Goal: Task Accomplishment & Management: Complete application form

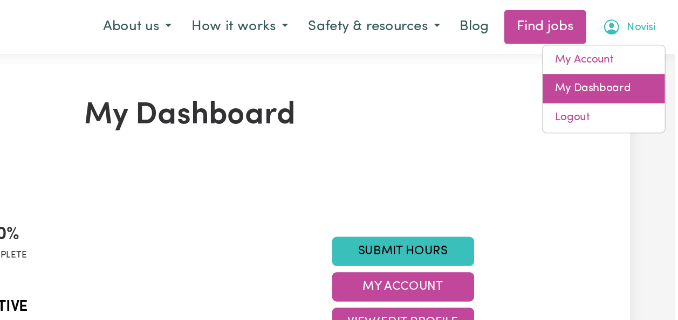
click at [643, 63] on link "My Dashboard" at bounding box center [628, 62] width 85 height 20
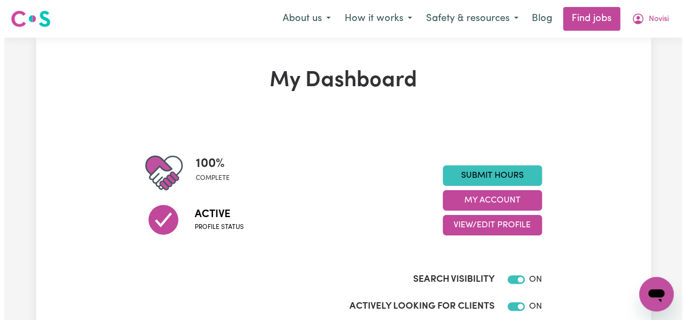
scroll to position [1, 0]
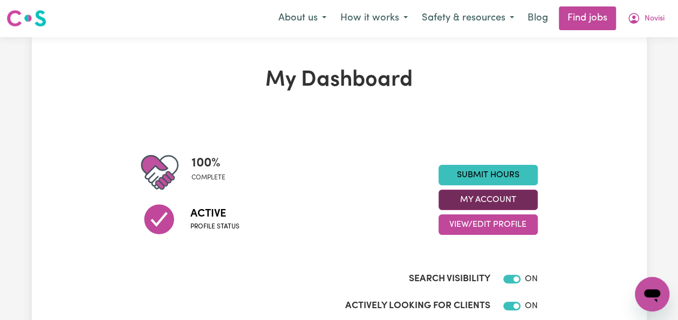
click at [490, 197] on button "My Account" at bounding box center [487, 200] width 99 height 20
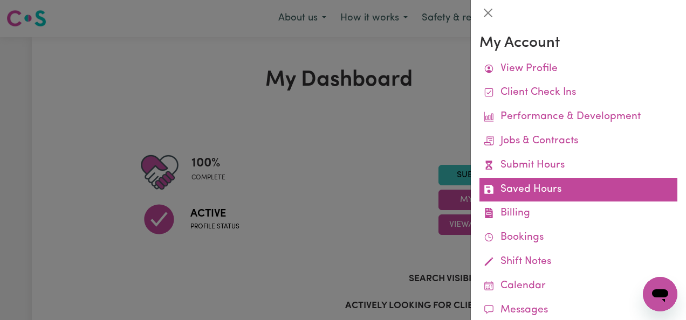
click at [531, 189] on link "Saved Hours" at bounding box center [578, 190] width 198 height 24
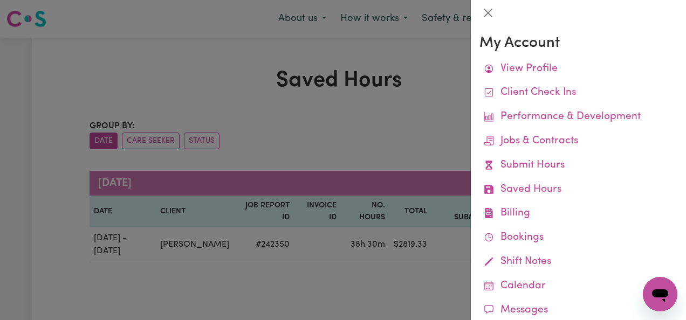
click at [431, 262] on div at bounding box center [343, 160] width 686 height 320
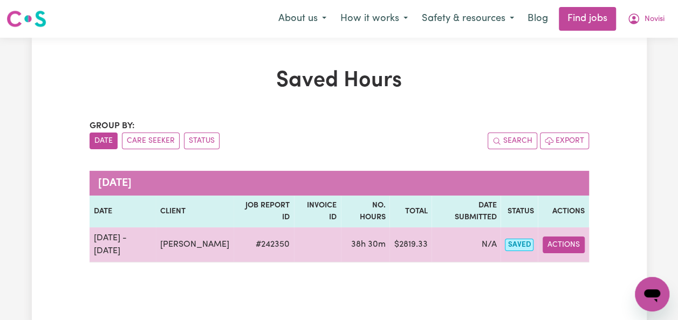
click at [562, 237] on button "Actions" at bounding box center [563, 245] width 42 height 17
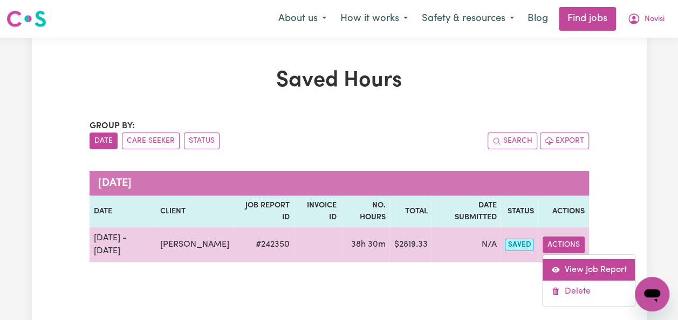
click at [582, 259] on link "View Job Report" at bounding box center [588, 270] width 92 height 22
select select "pm"
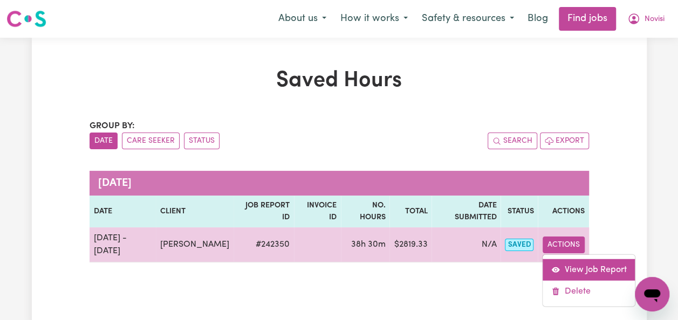
select select "pm"
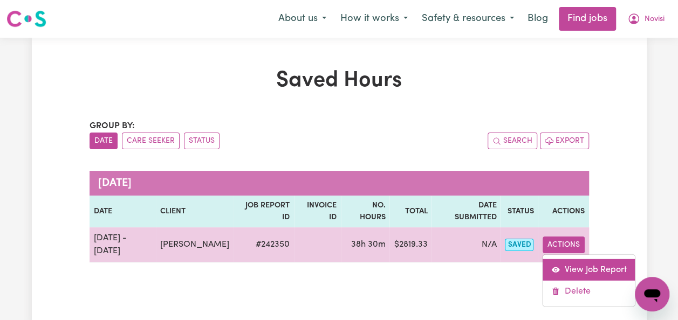
select select "pm"
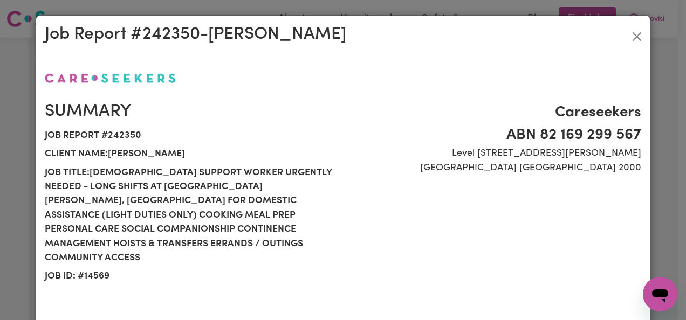
select select "91.76-Saturday"
select select "266.07-Overnight"
select select "65.21-Weekday"
select select "71.85-EveningCare"
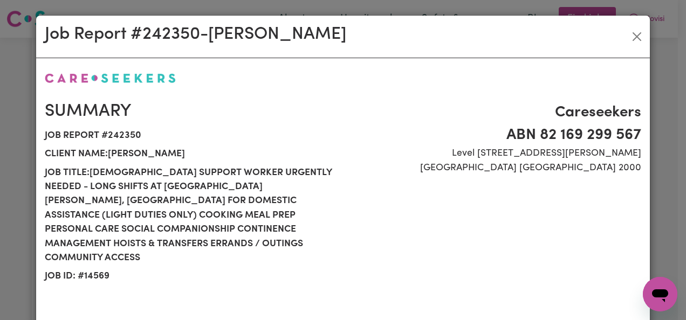
select select "266.07-Overnight"
select select "65.21-Weekday"
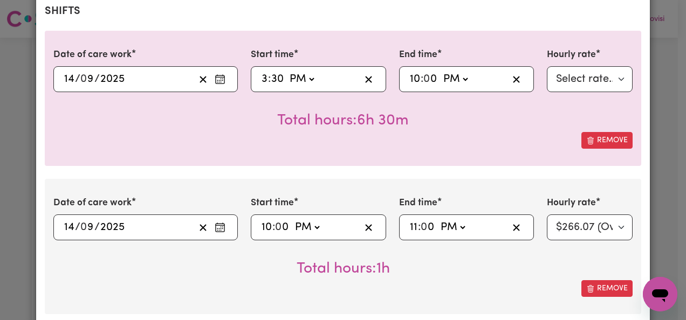
scroll to position [320, 0]
click at [614, 66] on select "Select rate... $65.21 (Weekday) $91.76 (Saturday) $71.85 (Evening Care) $266.07…" at bounding box center [590, 79] width 86 height 26
click at [618, 66] on select "Select rate... $65.21 (Weekday) $91.76 (Saturday) $71.85 (Evening Care) $266.07…" at bounding box center [590, 79] width 86 height 26
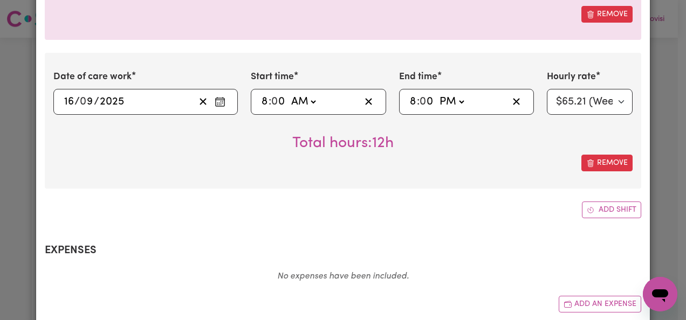
scroll to position [1325, 0]
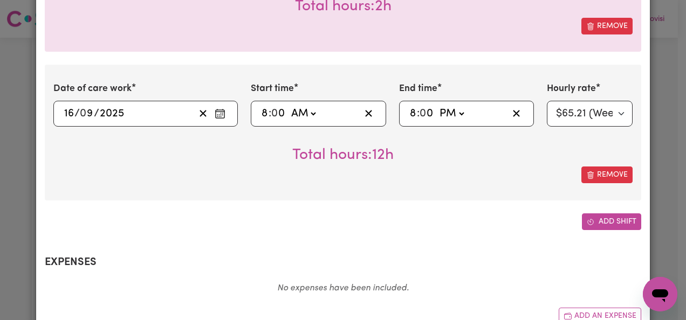
click at [611, 214] on button "Add shift" at bounding box center [611, 222] width 59 height 17
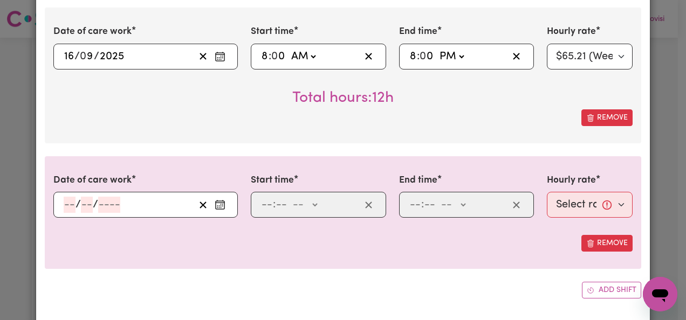
scroll to position [1434, 0]
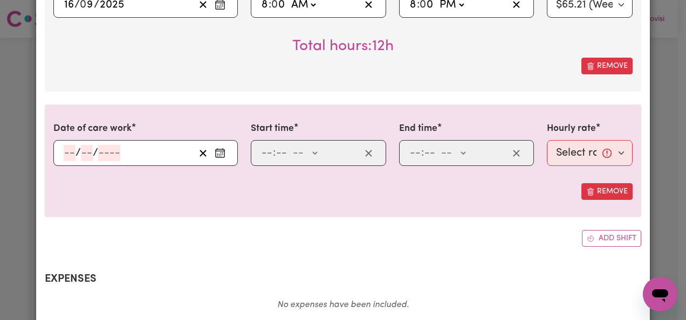
click at [215, 148] on icon "Enter the date of care work" at bounding box center [220, 153] width 11 height 11
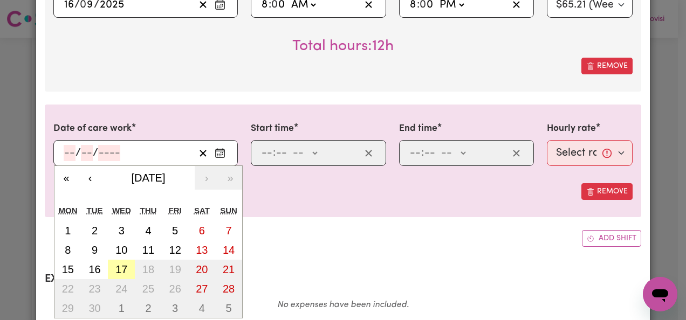
click at [119, 264] on abbr "17" at bounding box center [121, 270] width 12 height 12
type input "2025-09-17"
type input "17"
type input "9"
type input "2025"
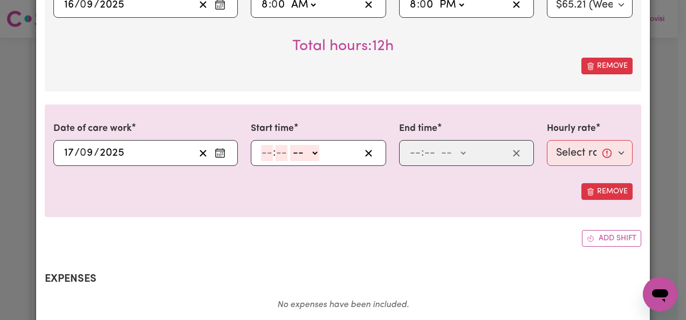
click at [311, 145] on select "-- AM PM" at bounding box center [304, 153] width 29 height 16
select select "pm"
click at [290, 145] on select "-- AM PM" at bounding box center [304, 153] width 29 height 16
click at [264, 145] on input "number" at bounding box center [267, 153] width 12 height 16
type input "10"
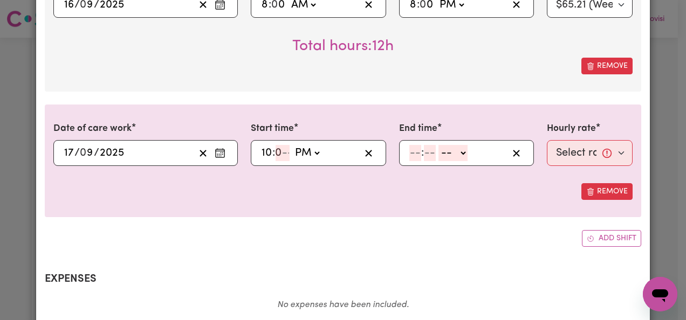
type input "22:00"
type input "0"
click at [263, 145] on input "10" at bounding box center [266, 153] width 11 height 16
type input "20:00"
type input "8"
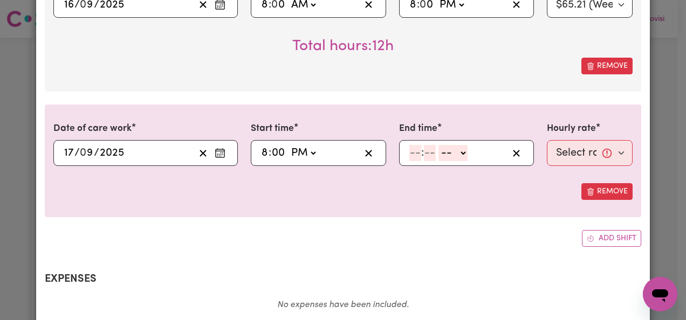
type input "00"
click at [449, 145] on select "-- AM PM" at bounding box center [452, 153] width 29 height 16
select select "pm"
click at [438, 145] on select "-- AM PM" at bounding box center [452, 153] width 29 height 16
click at [408, 145] on div ": AM PM" at bounding box center [458, 153] width 100 height 16
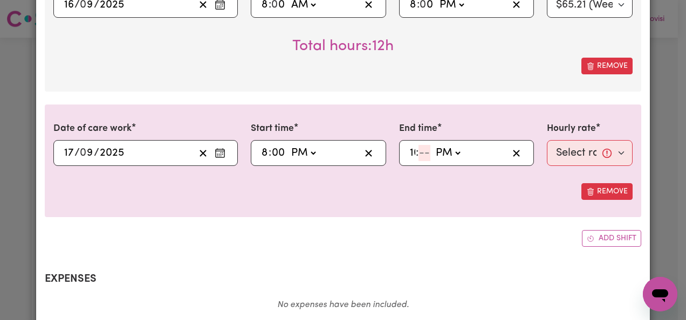
type input "10"
type input "0"
type input "22:00"
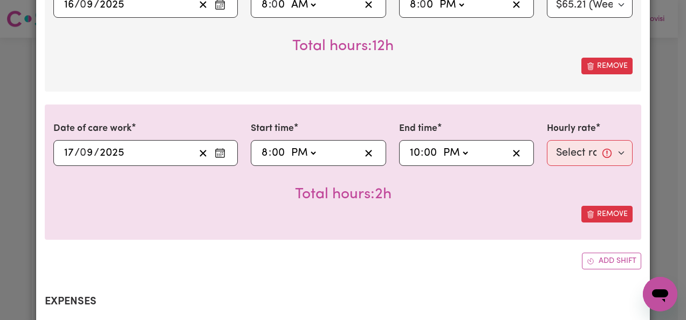
type input "00"
click at [619, 140] on select "Select rate... $65.21 (Weekday) $91.76 (Saturday) $71.85 (Evening Care) $266.07…" at bounding box center [590, 153] width 86 height 26
select select "71.85-EveningCare"
click at [547, 140] on select "Select rate... $65.21 (Weekday) $91.76 (Saturday) $71.85 (Evening Care) $266.07…" at bounding box center [590, 153] width 86 height 26
click at [499, 191] on div "Date of care work 2025-09-17 17 / 0 9 / 2025 « ‹ September 2025 › » Mon Tue Wed…" at bounding box center [343, 172] width 596 height 135
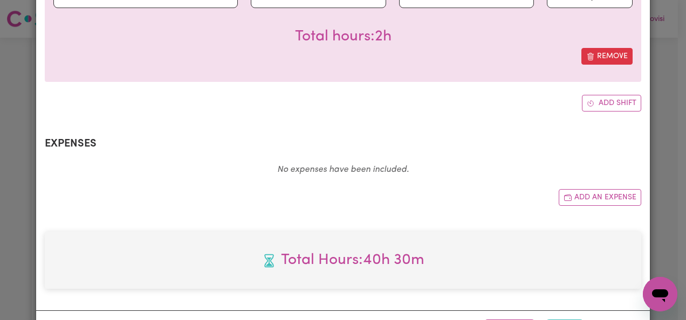
scroll to position [1596, 0]
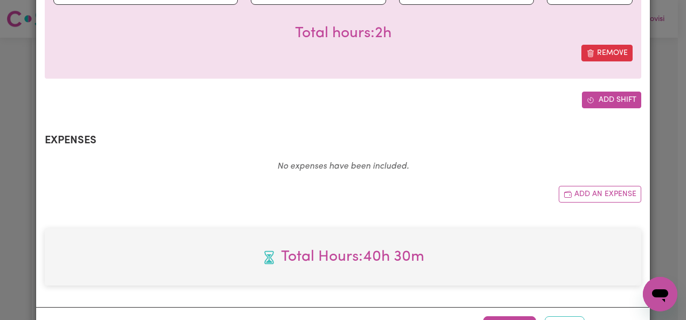
click at [604, 92] on button "Add shift" at bounding box center [611, 100] width 59 height 17
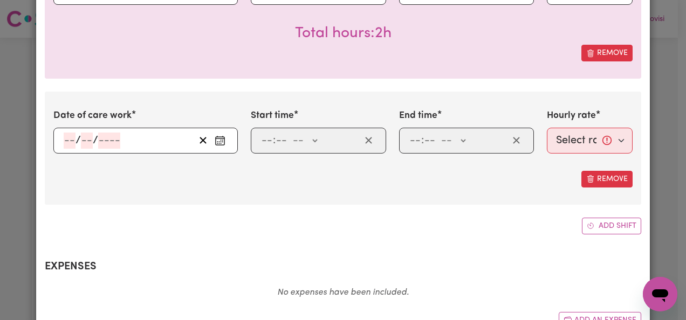
click at [216, 137] on rect "Enter the date of care work" at bounding box center [220, 141] width 9 height 8
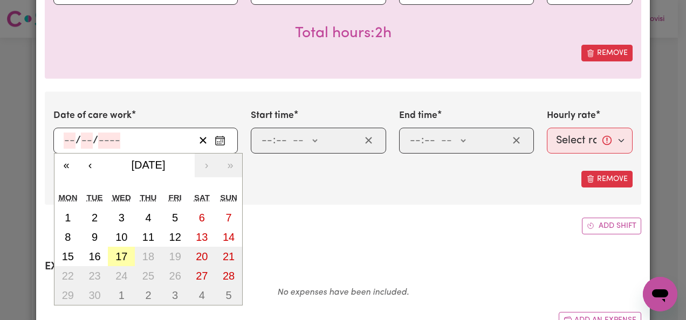
click at [115, 251] on abbr "17" at bounding box center [121, 257] width 12 height 12
type input "2025-09-17"
type input "17"
type input "9"
type input "2025"
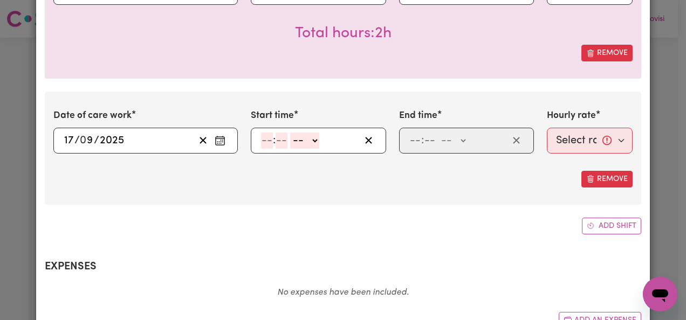
click at [310, 133] on select "-- AM PM" at bounding box center [304, 141] width 29 height 16
select select "pm"
click at [290, 133] on select "-- AM PM" at bounding box center [304, 141] width 29 height 16
click at [267, 133] on input "number" at bounding box center [267, 141] width 12 height 16
type input "10"
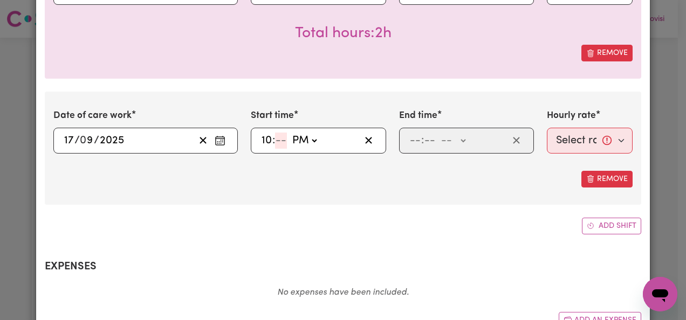
type input "0"
type input "22:00"
type input "00"
click at [459, 133] on select "-- AM PM" at bounding box center [452, 141] width 29 height 16
select select "pm"
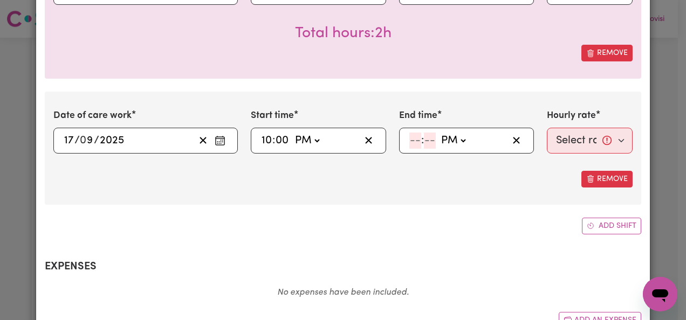
click at [438, 133] on select "-- AM PM" at bounding box center [452, 141] width 29 height 16
click at [412, 133] on input "number" at bounding box center [415, 141] width 12 height 16
type input "11"
type input "0"
type input "23:00"
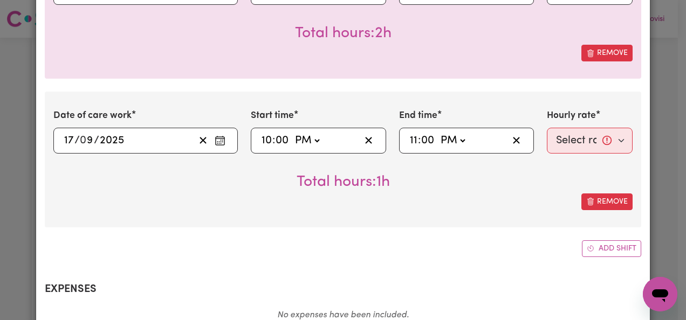
type input "00"
click at [617, 128] on select "Select rate... $65.21 (Weekday) $91.76 (Saturday) $71.85 (Evening Care) $266.07…" at bounding box center [590, 141] width 86 height 26
select select "266.07-Overnight"
click at [547, 128] on select "Select rate... $65.21 (Weekday) $91.76 (Saturday) $71.85 (Evening Care) $266.07…" at bounding box center [590, 141] width 86 height 26
click at [619, 128] on select "Select rate... $65.21 (Weekday) $91.76 (Saturday) $71.85 (Evening Care) $266.07…" at bounding box center [590, 141] width 86 height 26
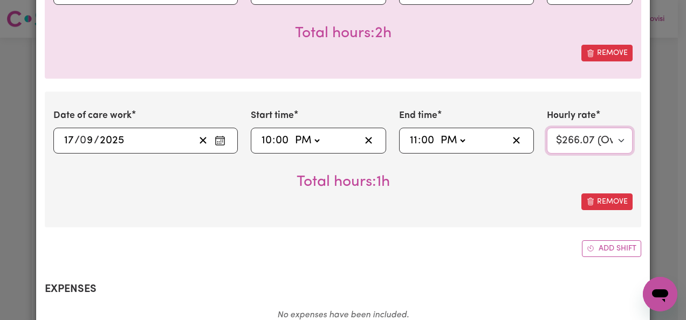
click at [547, 128] on select "Select rate... $65.21 (Weekday) $91.76 (Saturday) $71.85 (Evening Care) $266.07…" at bounding box center [590, 141] width 86 height 26
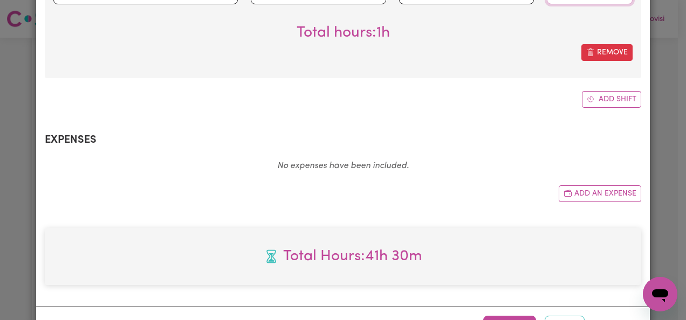
scroll to position [1755, 0]
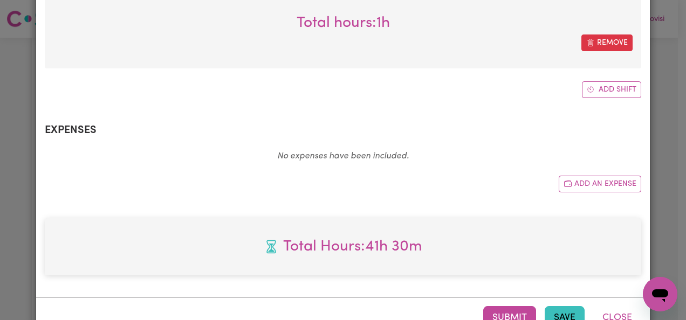
click at [563, 306] on button "Save" at bounding box center [565, 318] width 40 height 24
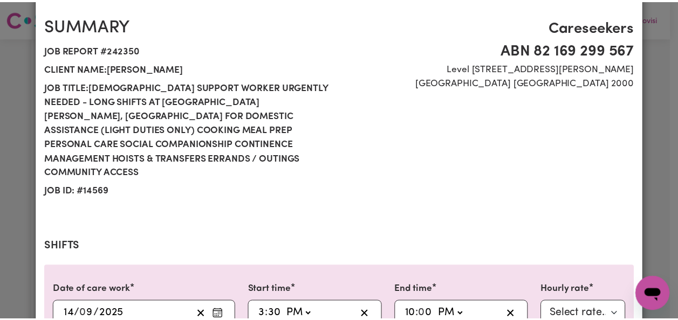
scroll to position [0, 0]
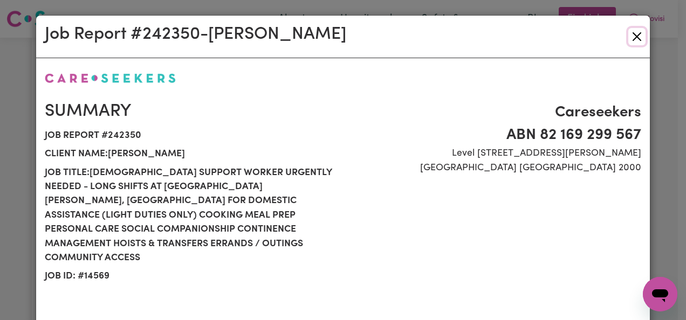
click at [630, 33] on button "Close" at bounding box center [636, 36] width 17 height 17
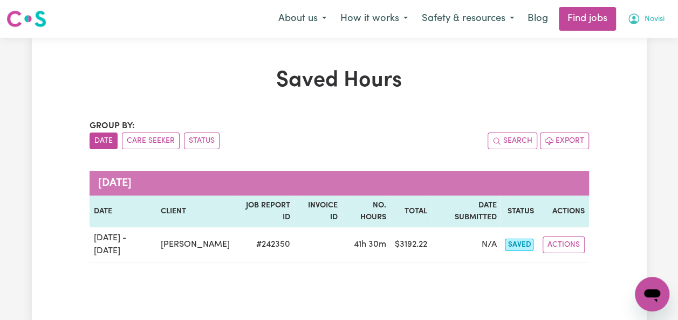
click at [656, 24] on span "Novisi" at bounding box center [654, 19] width 20 height 12
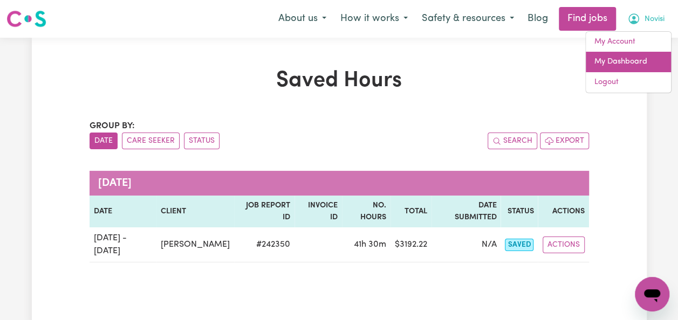
click at [639, 60] on link "My Dashboard" at bounding box center [628, 62] width 85 height 20
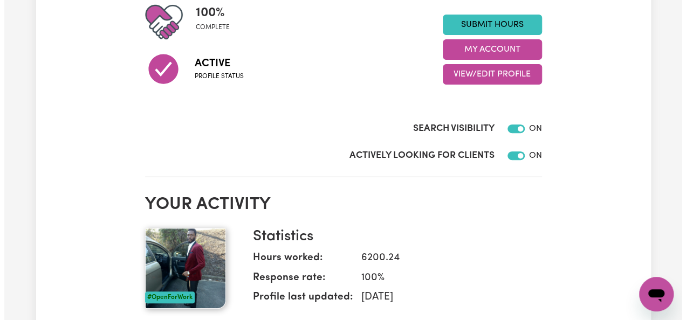
scroll to position [36, 0]
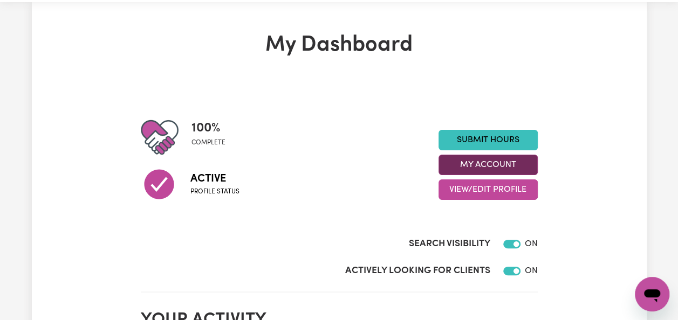
click at [509, 169] on button "My Account" at bounding box center [487, 165] width 99 height 20
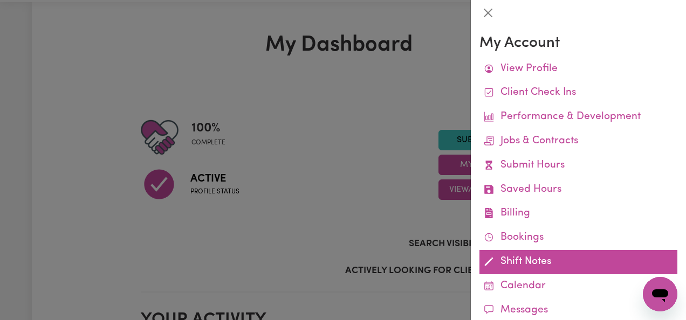
click at [530, 259] on link "Shift Notes" at bounding box center [578, 262] width 198 height 24
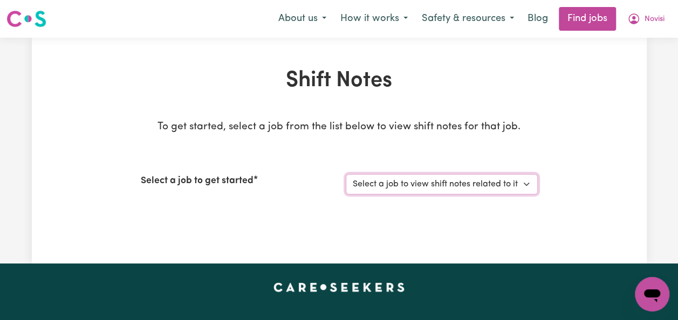
click at [525, 182] on select "Select a job to view shift notes related to it... [Jaxson Chosen Family ] Suppo…" at bounding box center [442, 184] width 192 height 20
select select "14569"
click at [346, 174] on select "Select a job to view shift notes related to it... [Jaxson Chosen Family ] Suppo…" at bounding box center [442, 184] width 192 height 20
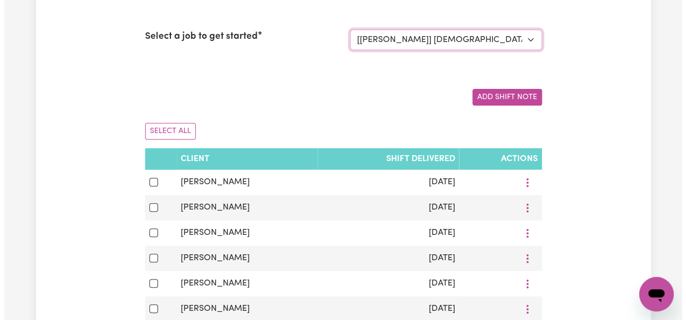
scroll to position [142, 0]
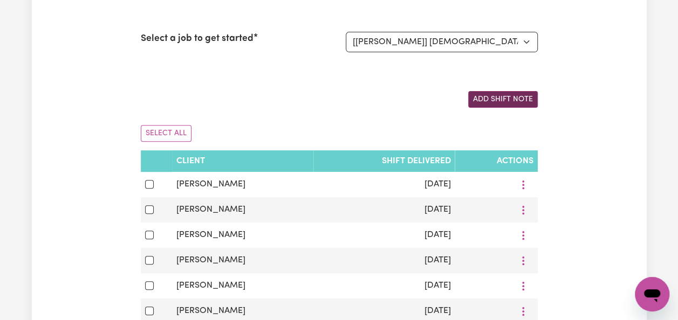
click at [502, 97] on button "Add Shift Note" at bounding box center [503, 99] width 70 height 17
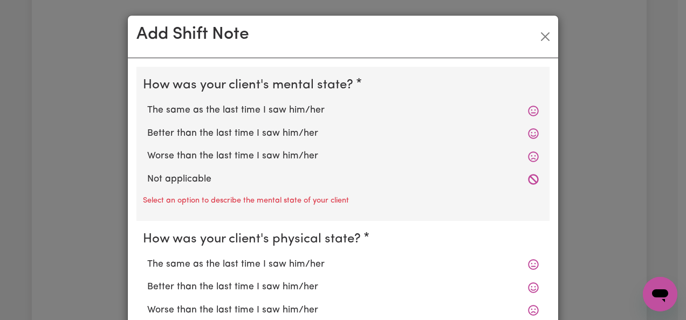
click at [211, 179] on label "Not applicable" at bounding box center [343, 180] width 392 height 14
click at [147, 173] on input "Not applicable" at bounding box center [147, 172] width 1 height 1
radio input "true"
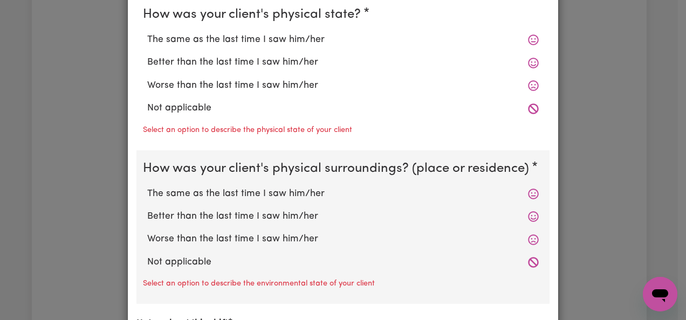
scroll to position [219, 0]
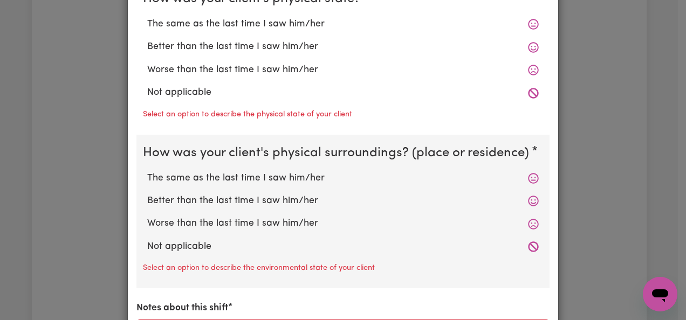
click at [220, 92] on label "Not applicable" at bounding box center [343, 93] width 392 height 14
click at [147, 86] on input "Not applicable" at bounding box center [147, 85] width 1 height 1
radio input "true"
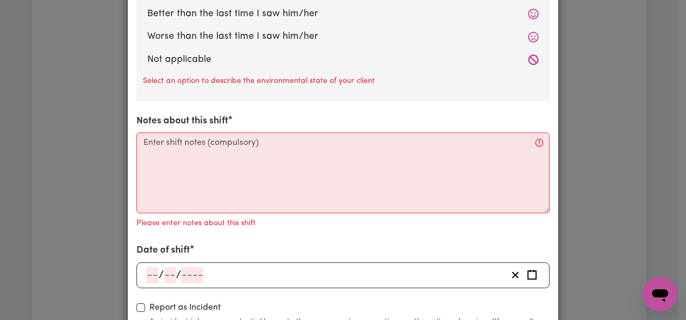
scroll to position [379, 0]
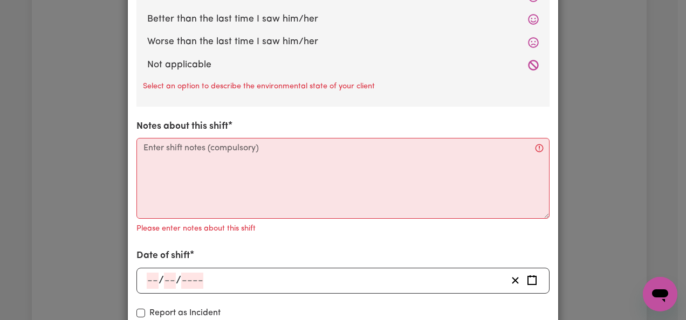
click at [204, 70] on label "Not applicable" at bounding box center [343, 65] width 392 height 14
click at [147, 58] on input "Not applicable" at bounding box center [147, 58] width 1 height 1
radio input "true"
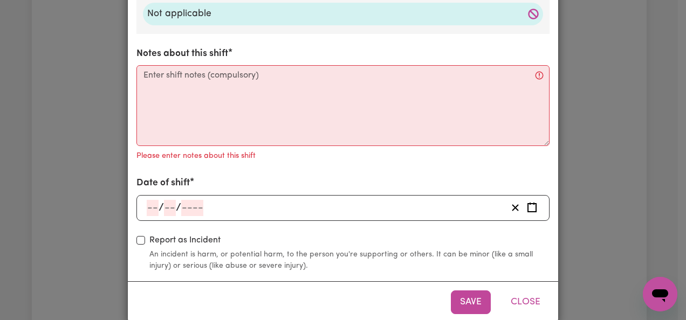
scroll to position [448, 0]
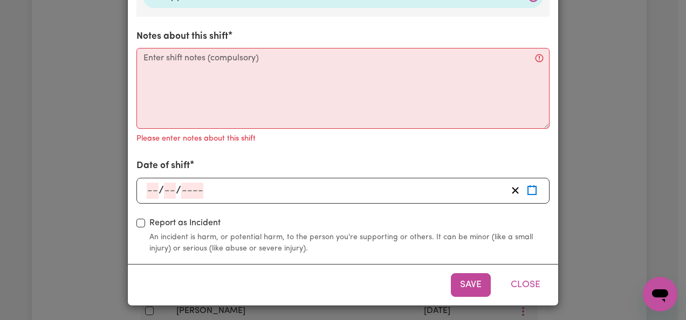
click at [527, 188] on icon "Enter the date of shift" at bounding box center [532, 191] width 10 height 10
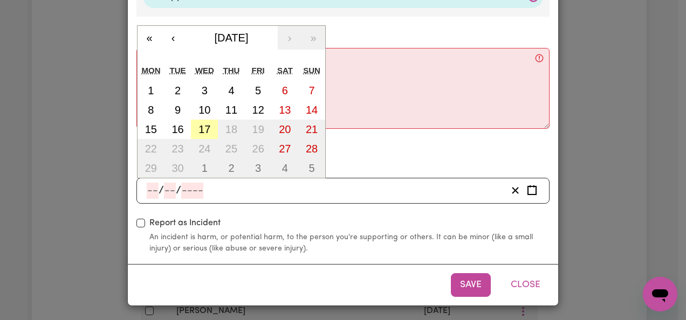
click at [201, 126] on abbr "17" at bounding box center [204, 129] width 12 height 12
type input "2025-09-17"
type input "17"
type input "9"
type input "2025"
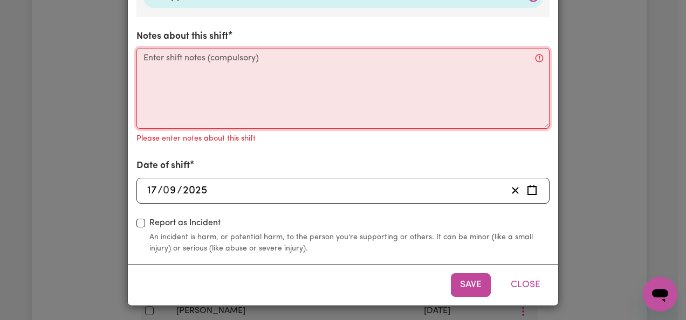
click at [221, 72] on textarea "Notes about this shift" at bounding box center [342, 88] width 413 height 81
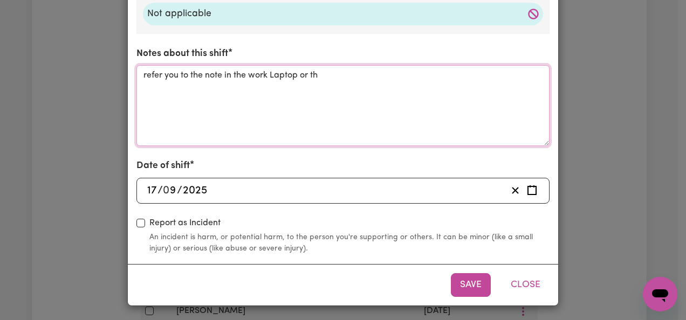
click at [263, 74] on textarea "refer you to the note in the work Laptop or th" at bounding box center [342, 105] width 413 height 81
type textarea "refer you to the note in the workplace Laptop,"
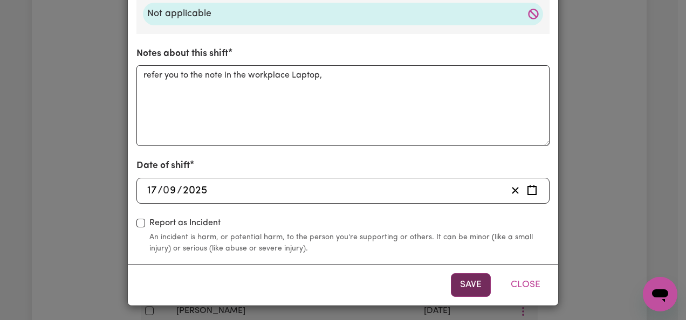
click at [461, 289] on button "Save" at bounding box center [471, 285] width 40 height 24
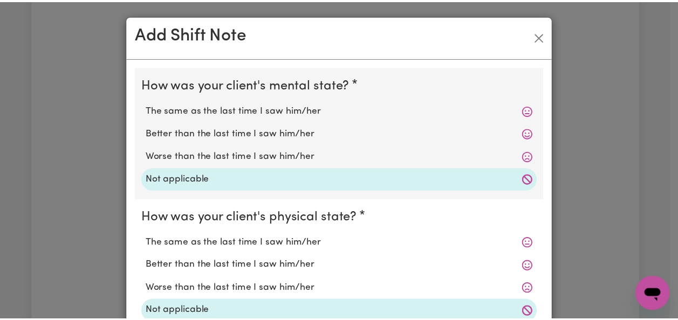
scroll to position [0, 0]
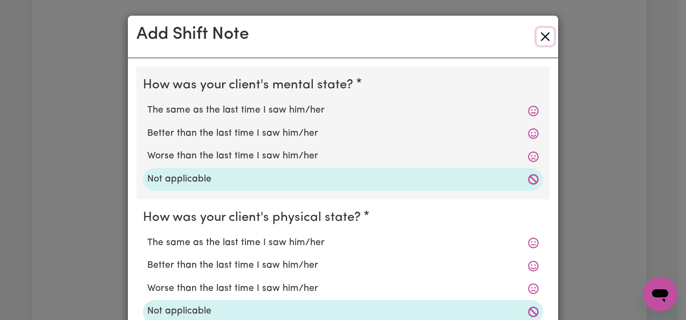
click at [543, 31] on button "Close" at bounding box center [545, 36] width 17 height 17
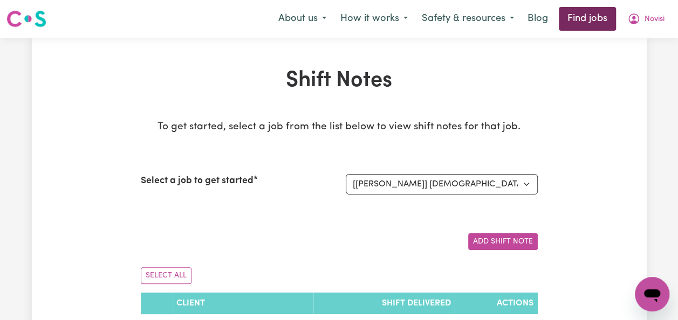
click at [578, 25] on link "Find jobs" at bounding box center [587, 19] width 57 height 24
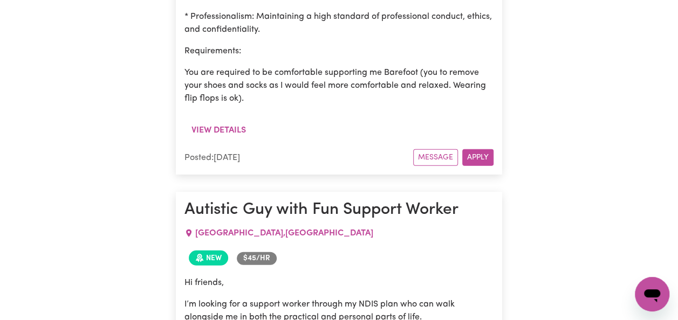
scroll to position [1424, 0]
click at [482, 149] on button "Apply" at bounding box center [477, 157] width 31 height 17
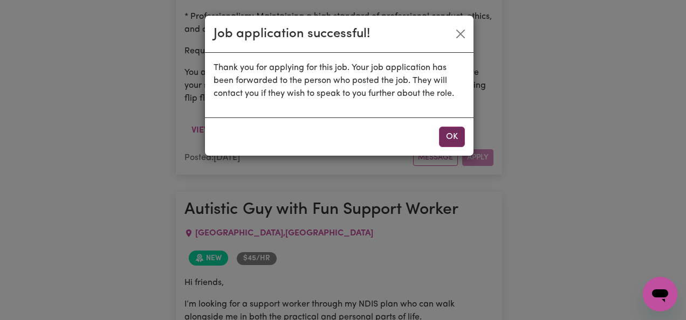
click at [459, 133] on button "OK" at bounding box center [452, 137] width 26 height 20
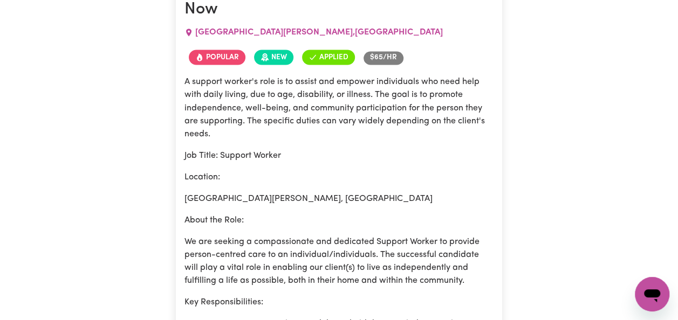
scroll to position [910, 0]
